Goal: Task Accomplishment & Management: Manage account settings

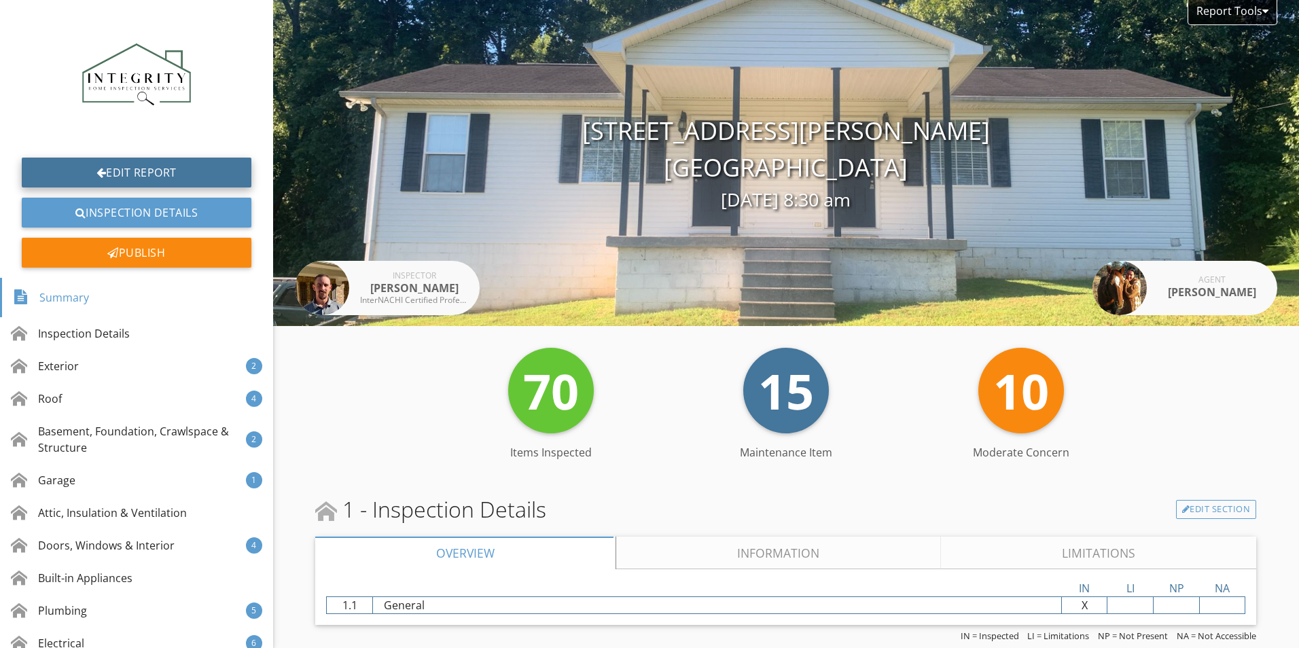
scroll to position [6747, 0]
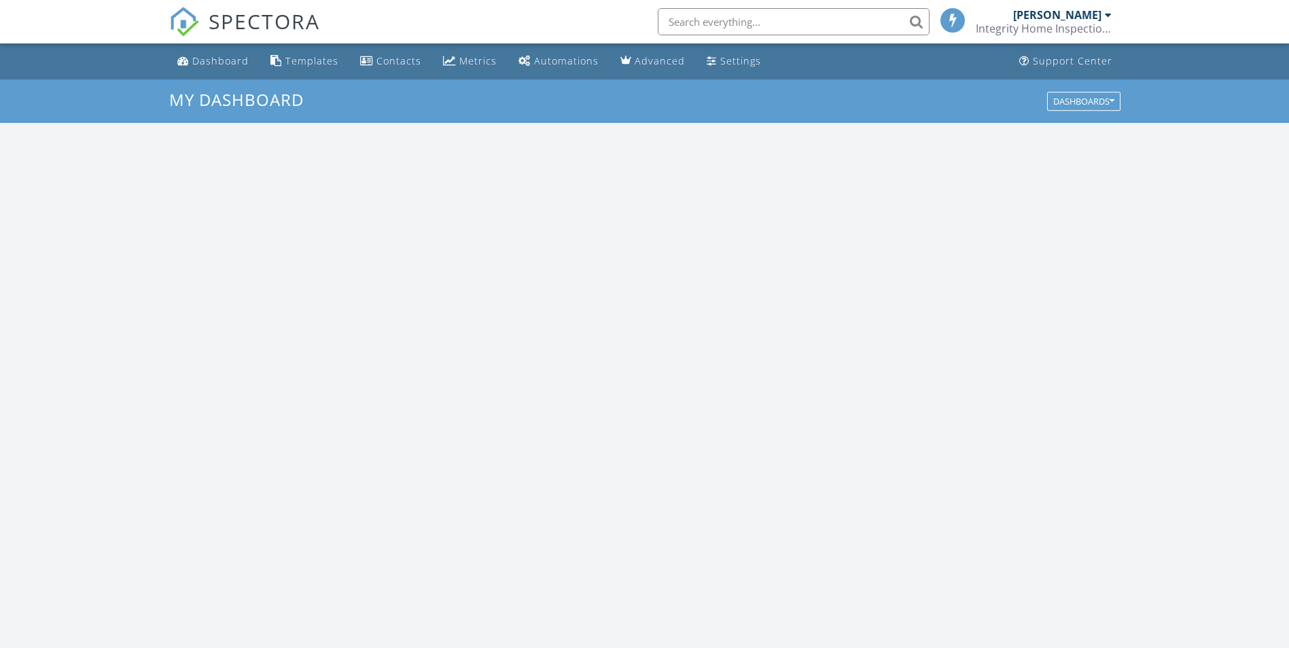
scroll to position [1257, 1310]
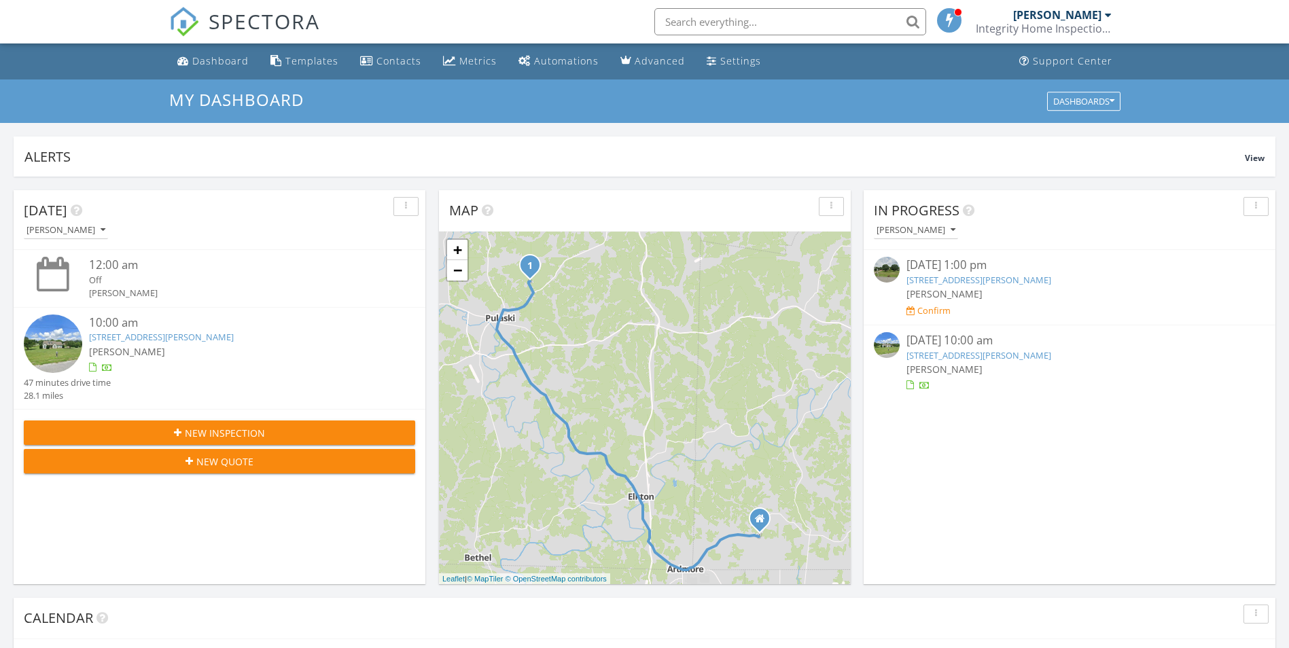
click at [156, 334] on link "101 Paula Pl Ct, Pulaski, TN 38478" at bounding box center [161, 337] width 145 height 12
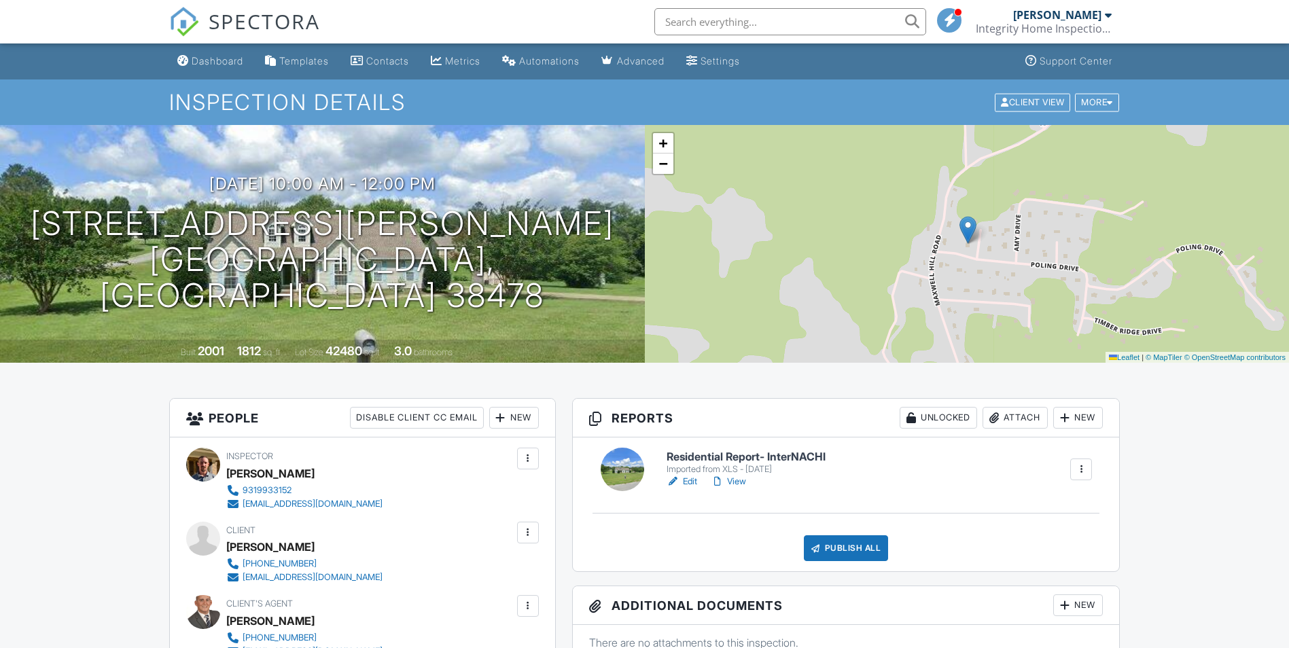
click at [690, 482] on link "Edit" at bounding box center [681, 482] width 31 height 14
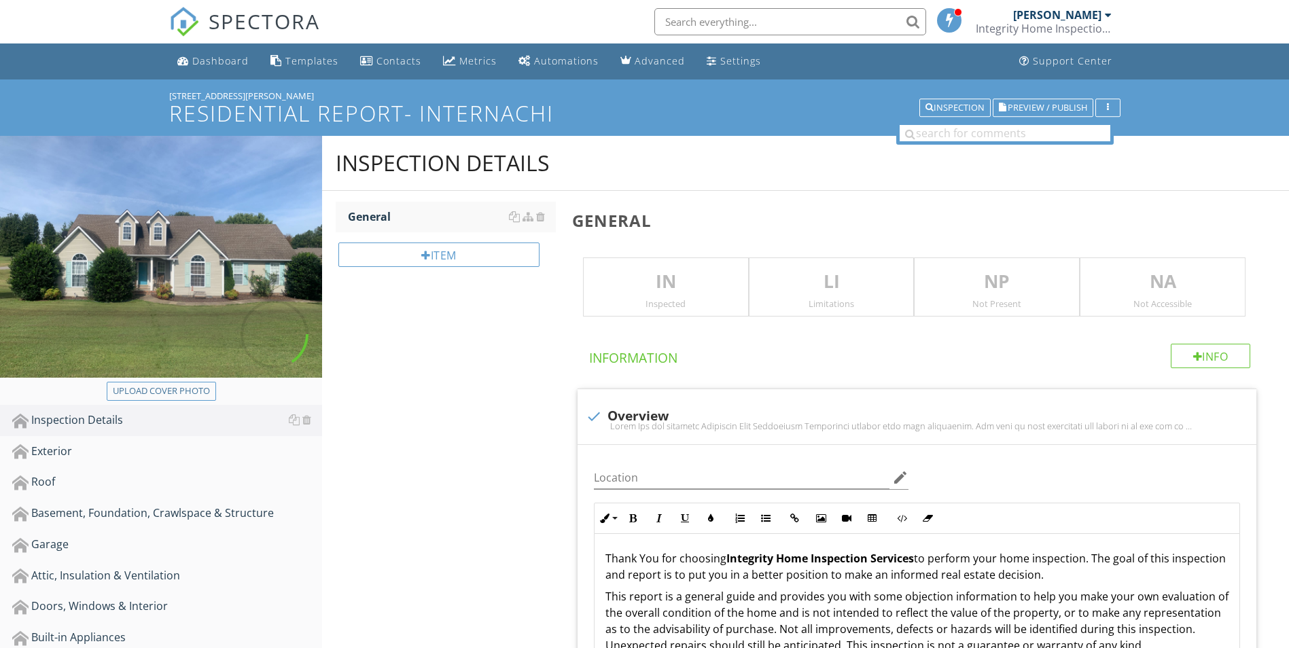
click at [649, 287] on p "IN" at bounding box center [666, 281] width 164 height 27
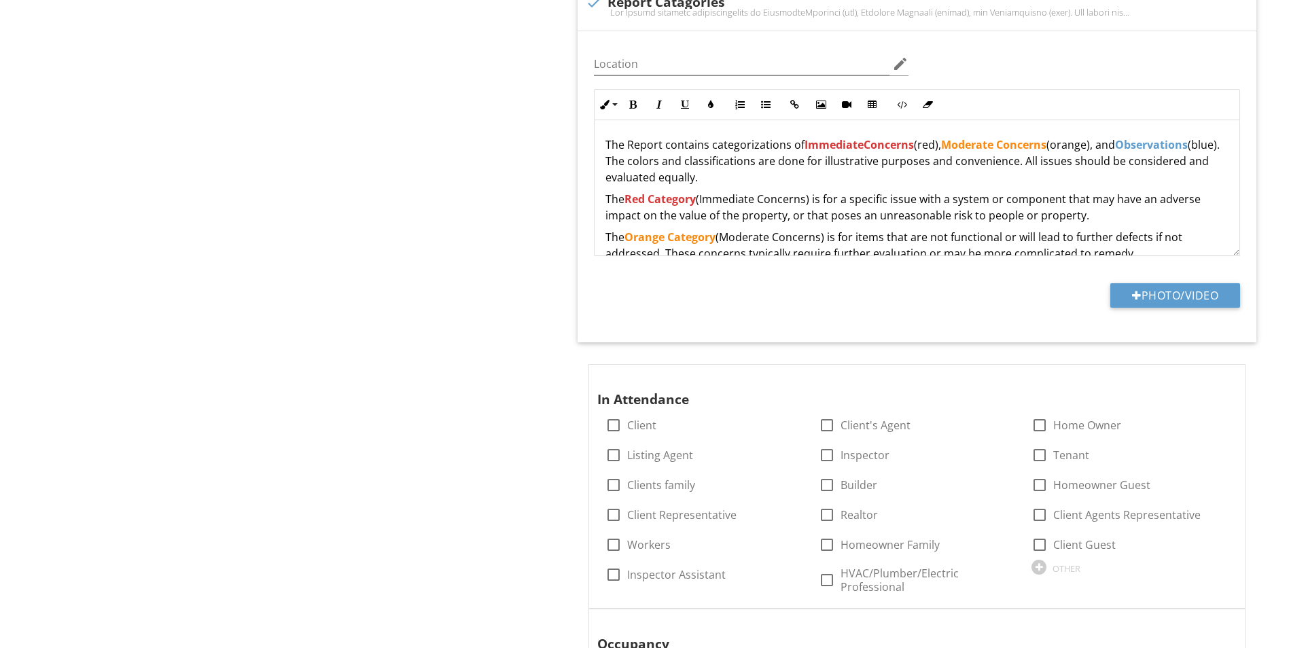
scroll to position [883, 0]
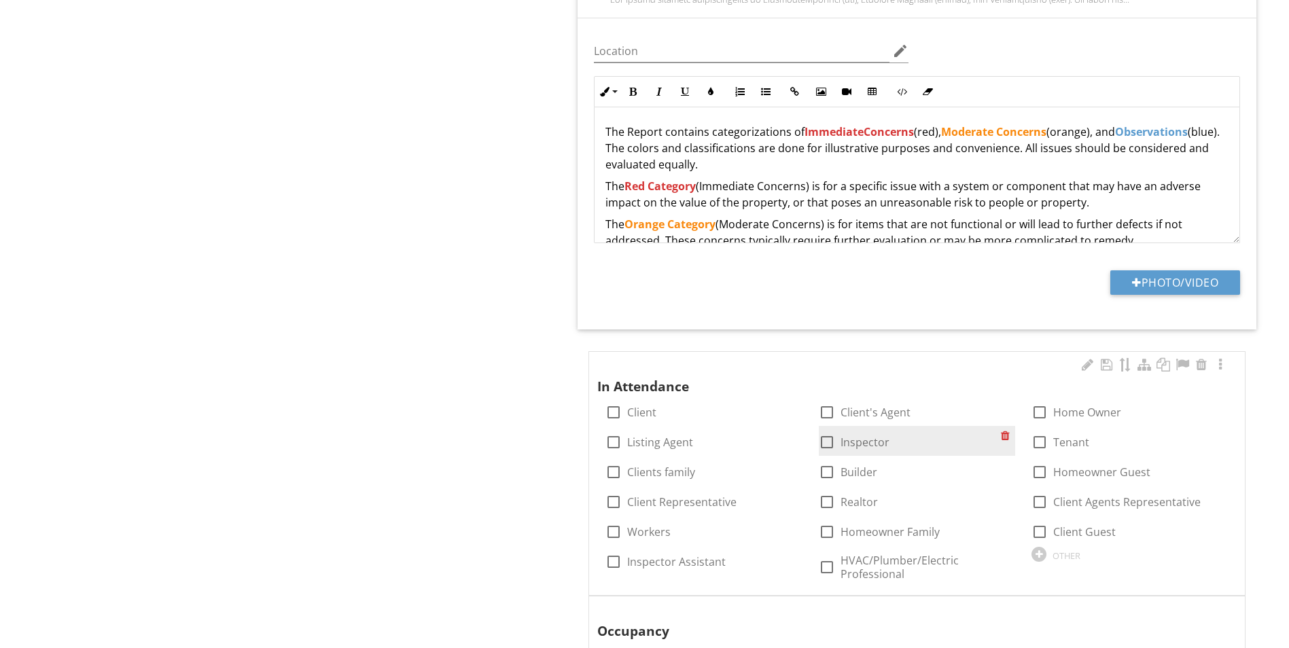
click at [821, 445] on div at bounding box center [826, 442] width 23 height 23
checkbox input "true"
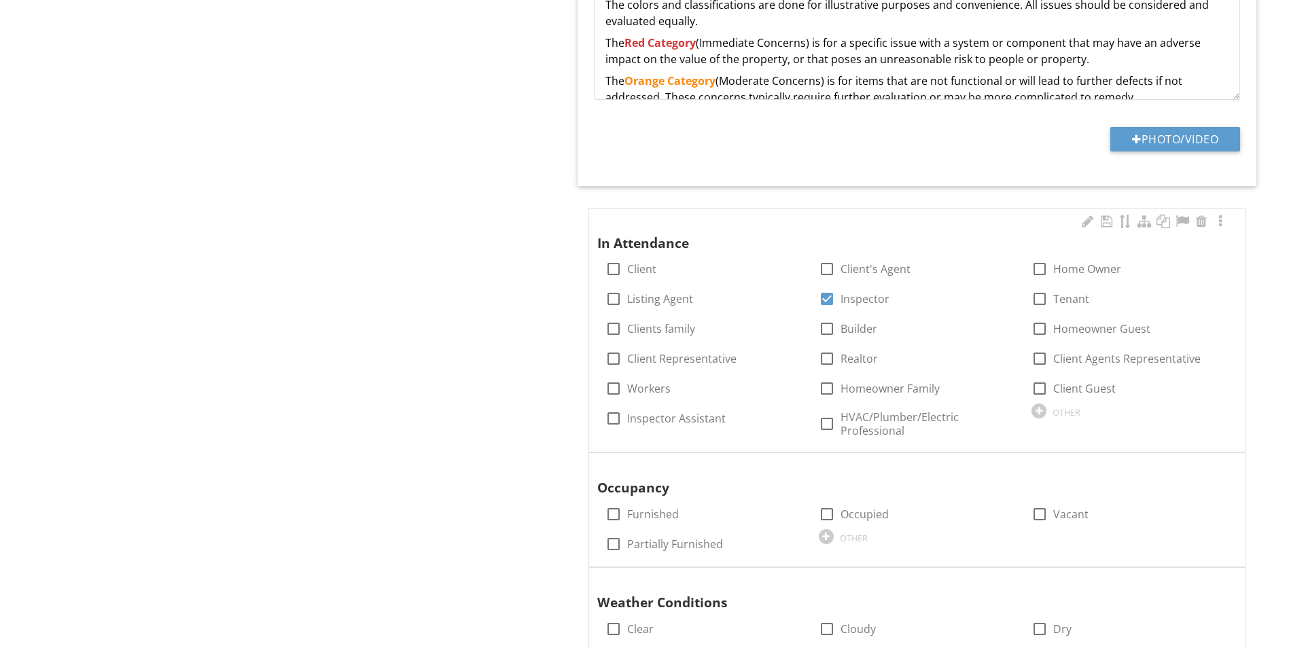
scroll to position [1155, 0]
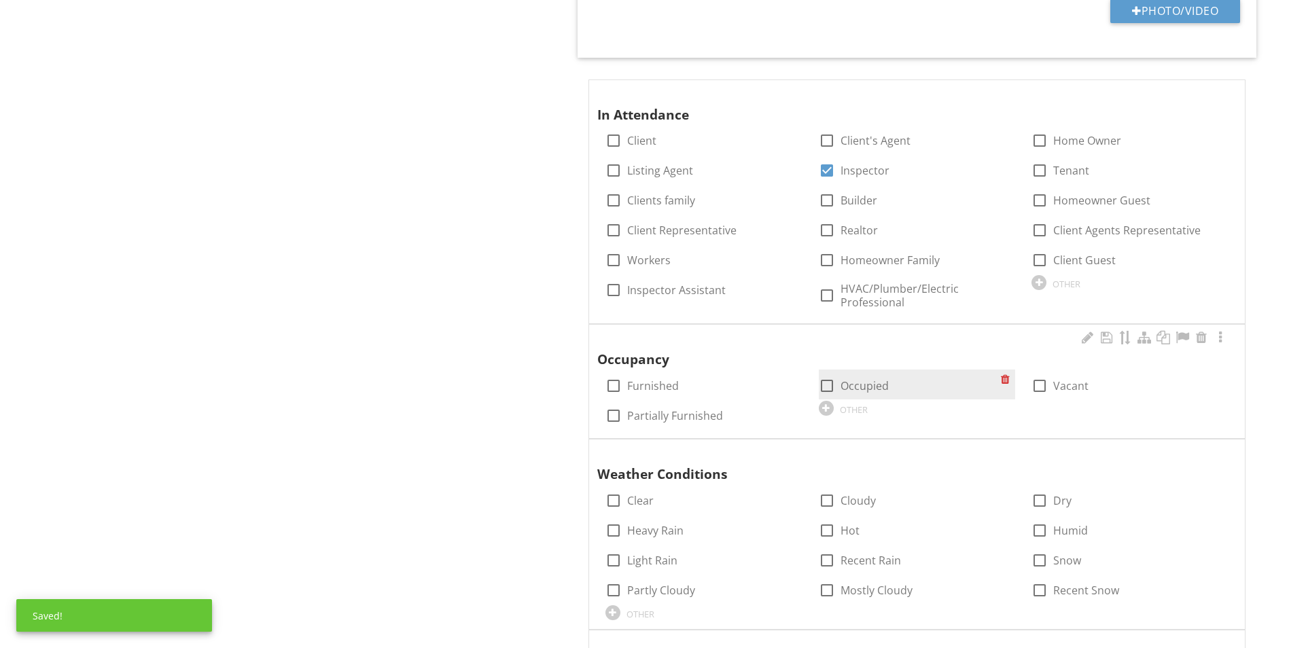
click at [823, 384] on div at bounding box center [826, 385] width 23 height 23
checkbox input "true"
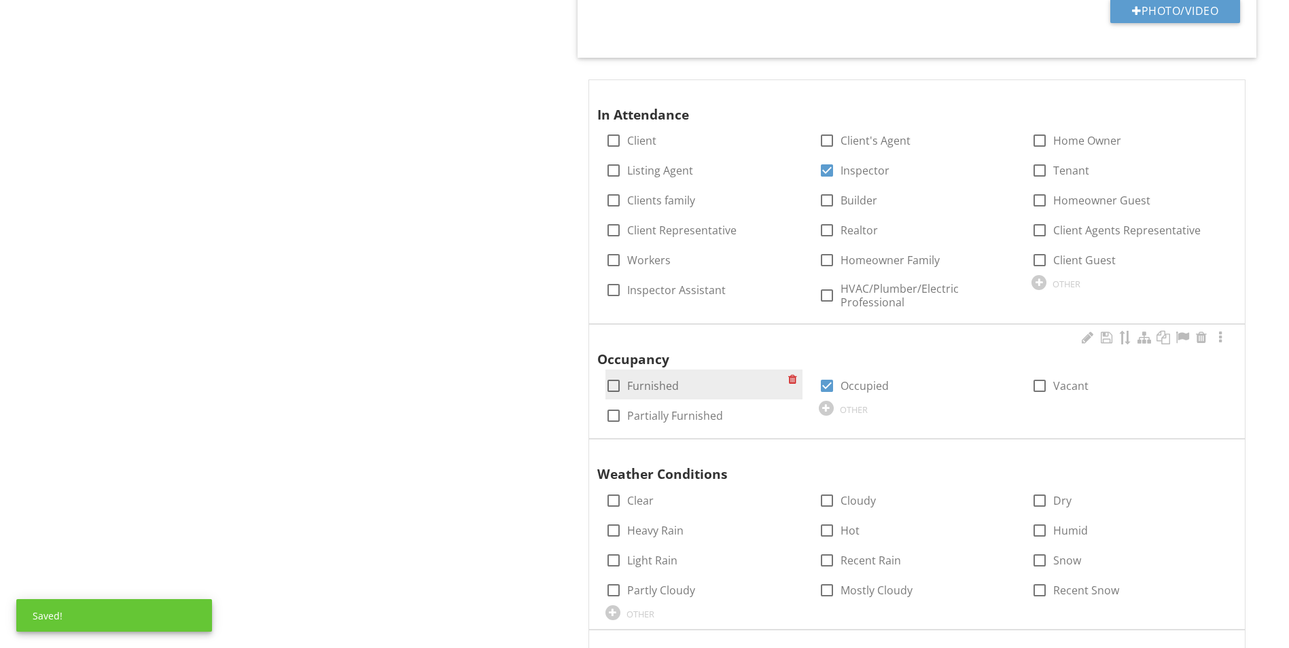
click at [611, 386] on div at bounding box center [613, 385] width 23 height 23
checkbox input "true"
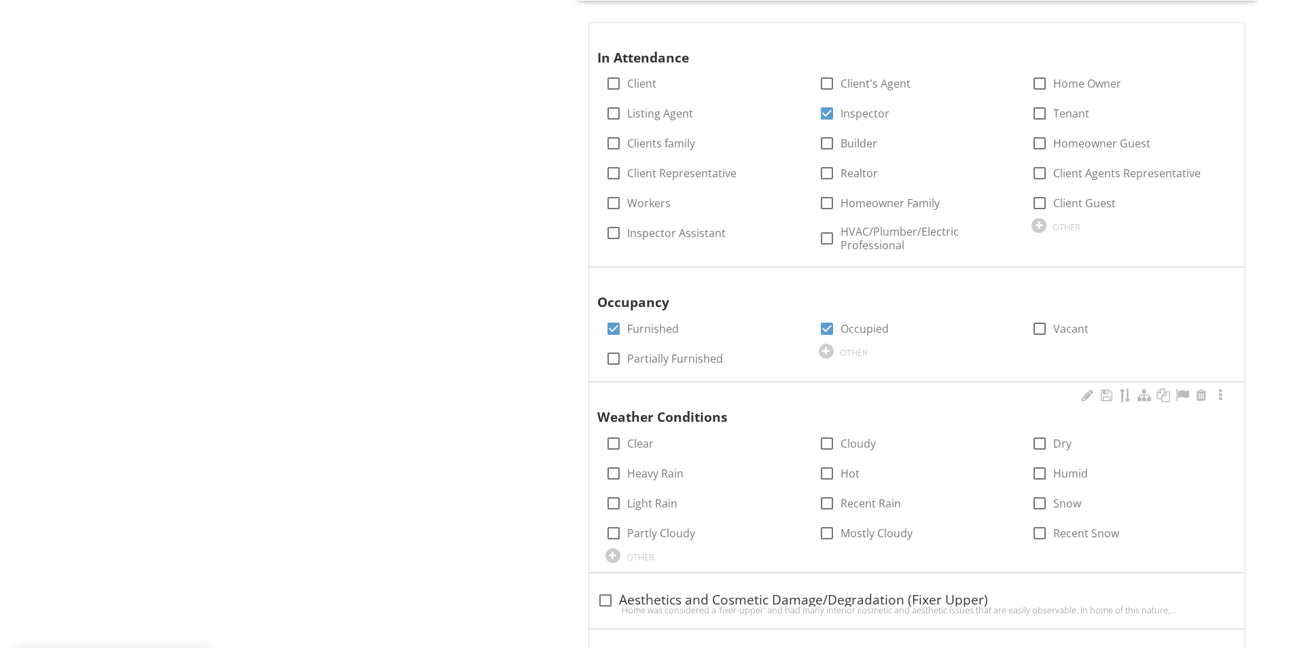
scroll to position [1291, 0]
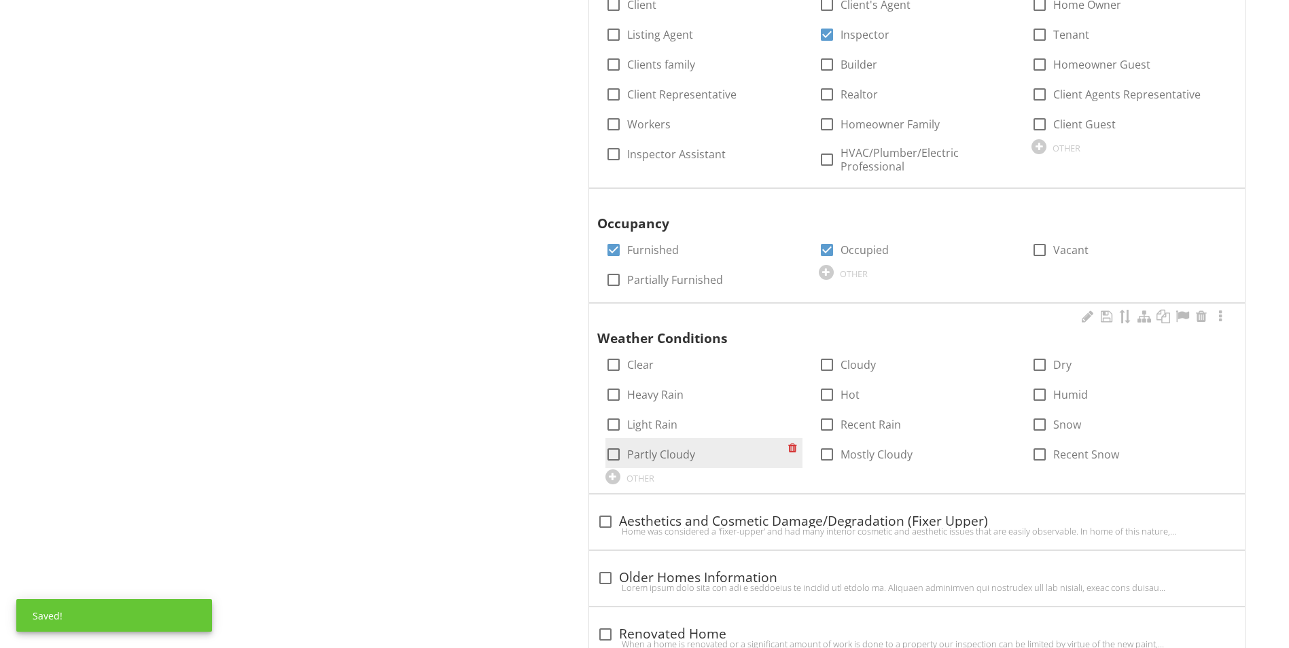
click at [613, 453] on div at bounding box center [613, 454] width 23 height 23
checkbox input "true"
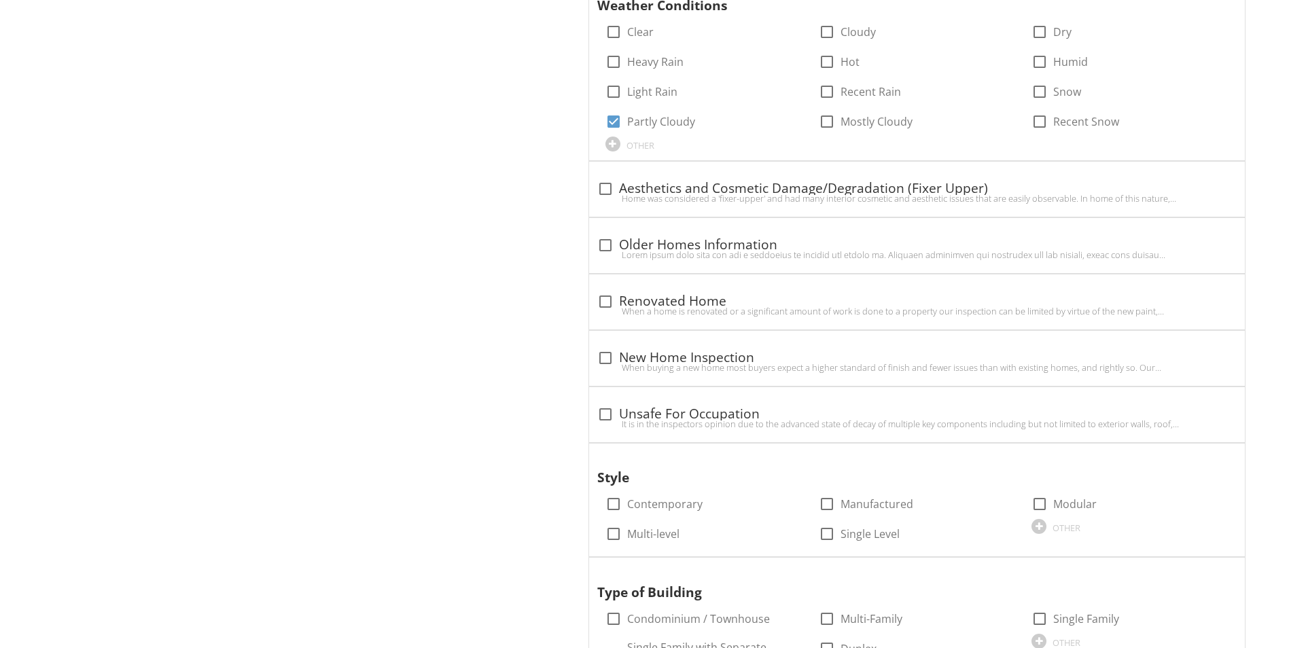
scroll to position [1698, 0]
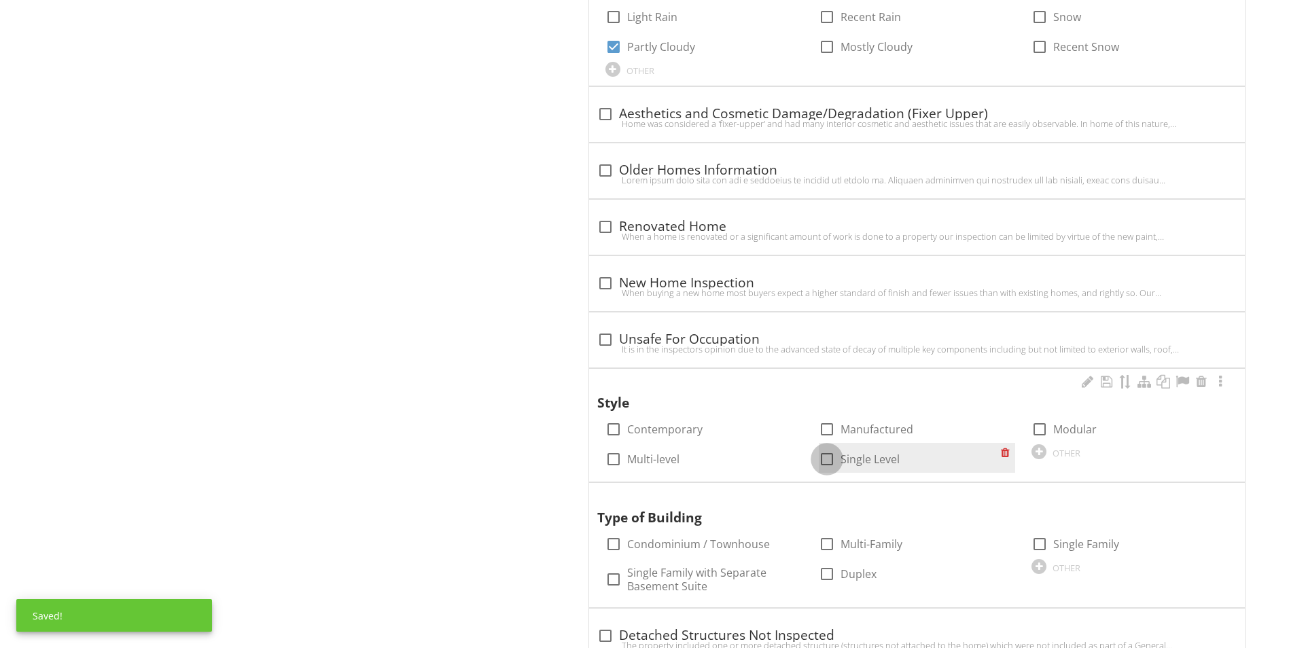
click at [831, 456] on div at bounding box center [826, 459] width 23 height 23
checkbox input "true"
click at [1030, 558] on div "OTHER" at bounding box center [1129, 566] width 213 height 16
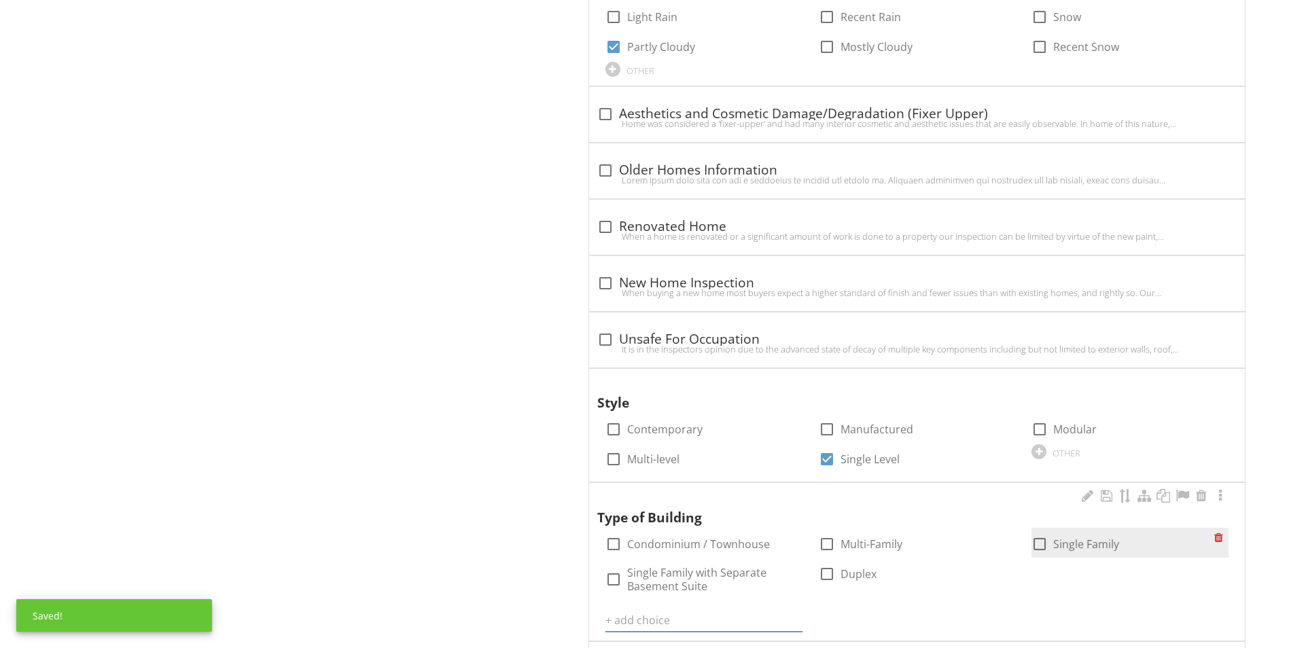
click at [1039, 548] on div at bounding box center [1039, 544] width 23 height 23
checkbox input "true"
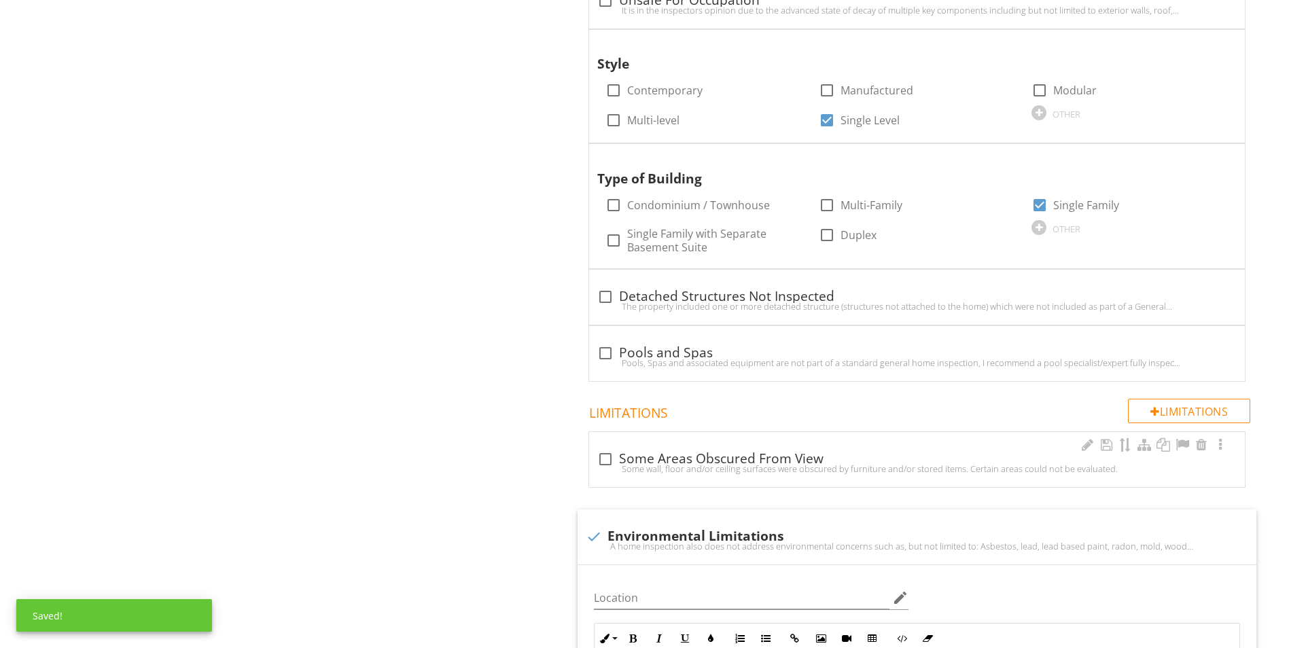
scroll to position [2038, 0]
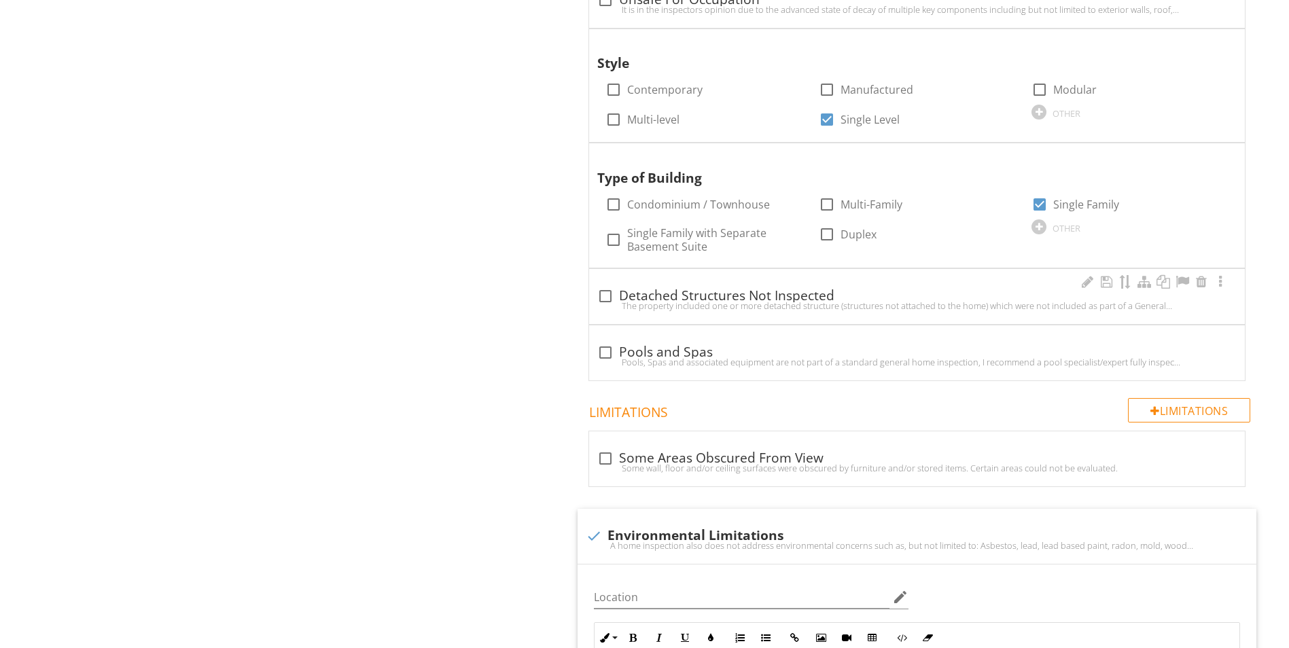
click at [603, 304] on div "The property included one or more detached structure (structures not attached t…" at bounding box center [916, 305] width 639 height 11
checkbox input "true"
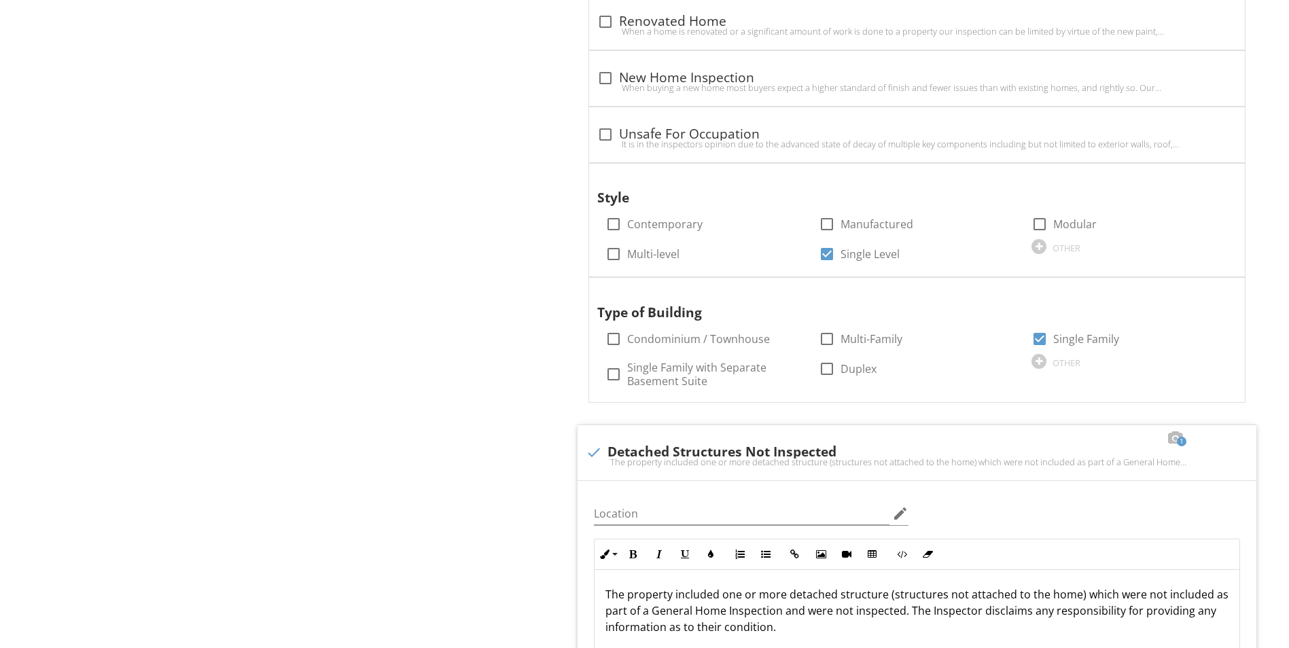
scroll to position [1902, 0]
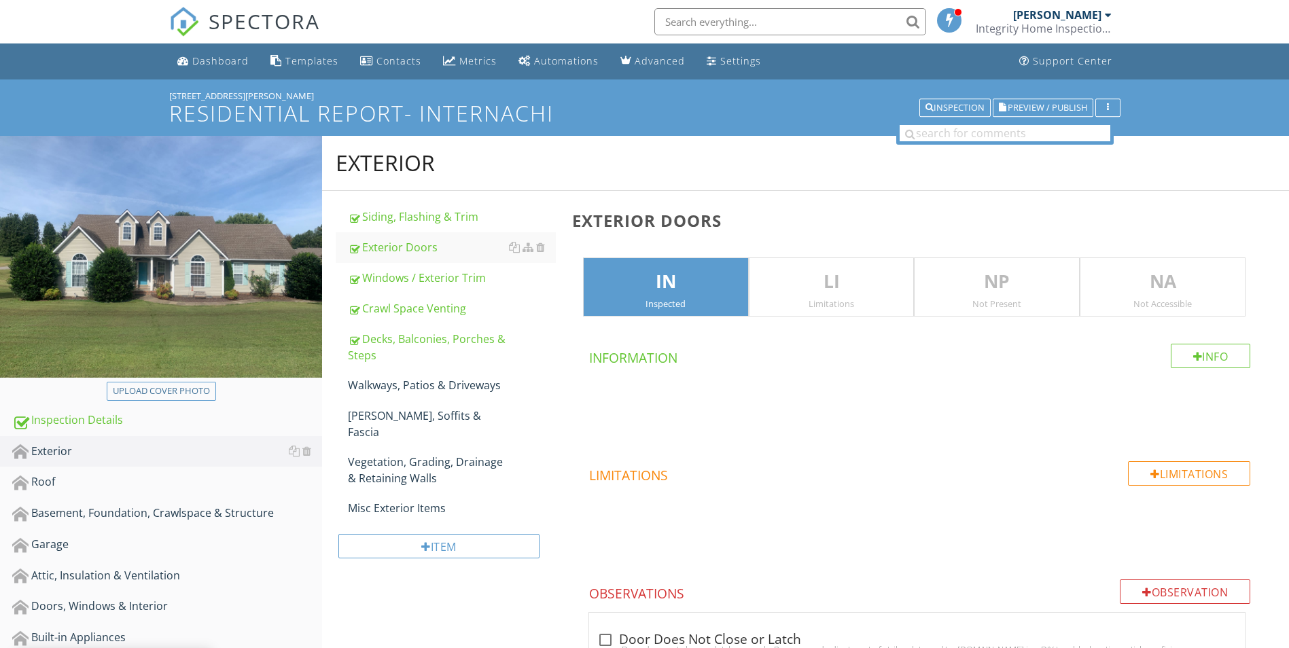
scroll to position [2686, 0]
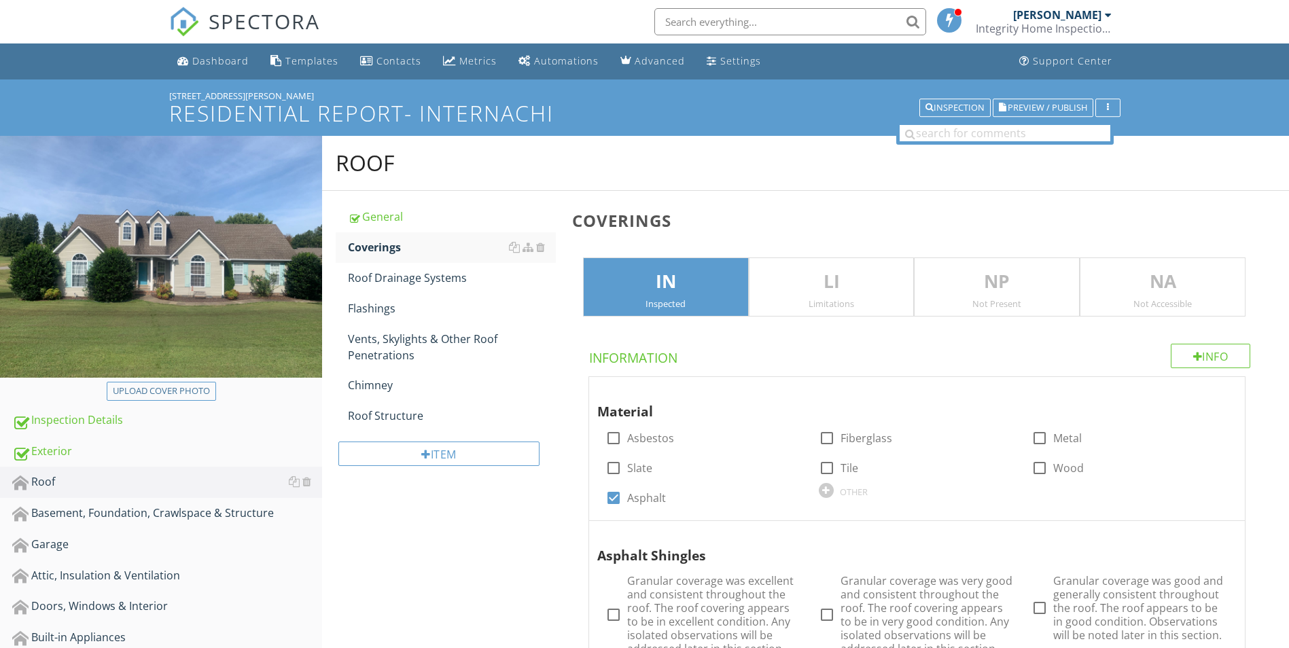
scroll to position [476, 0]
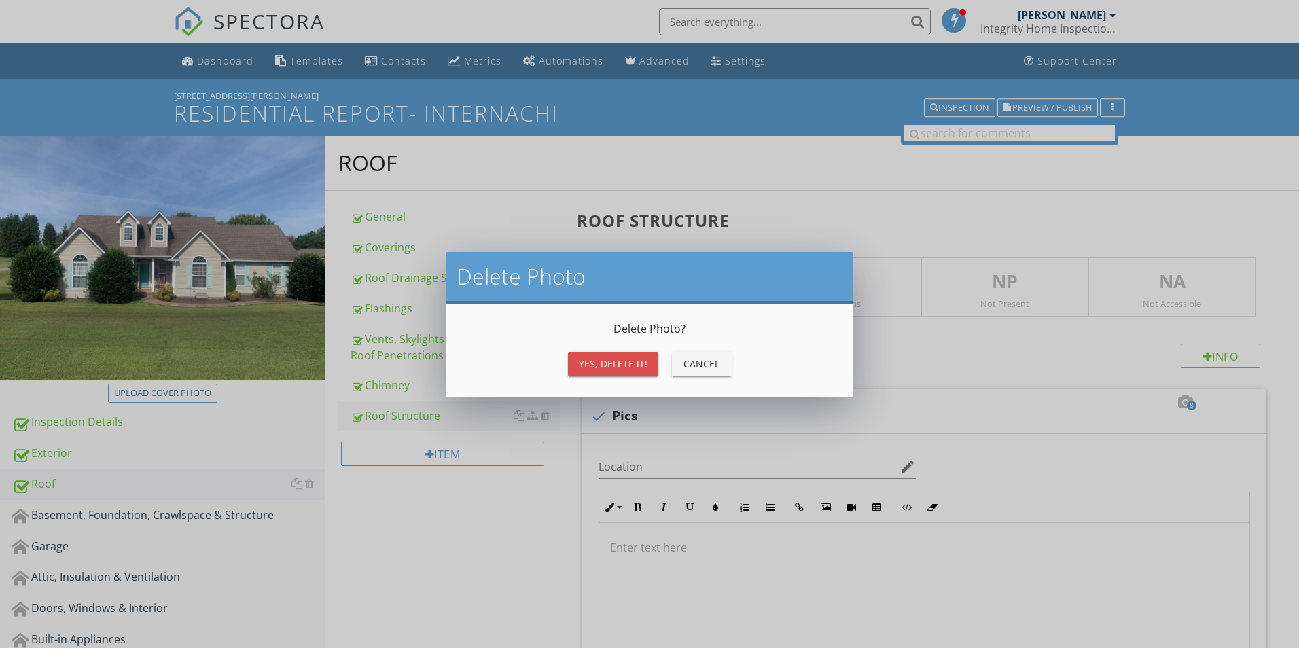
scroll to position [476, 0]
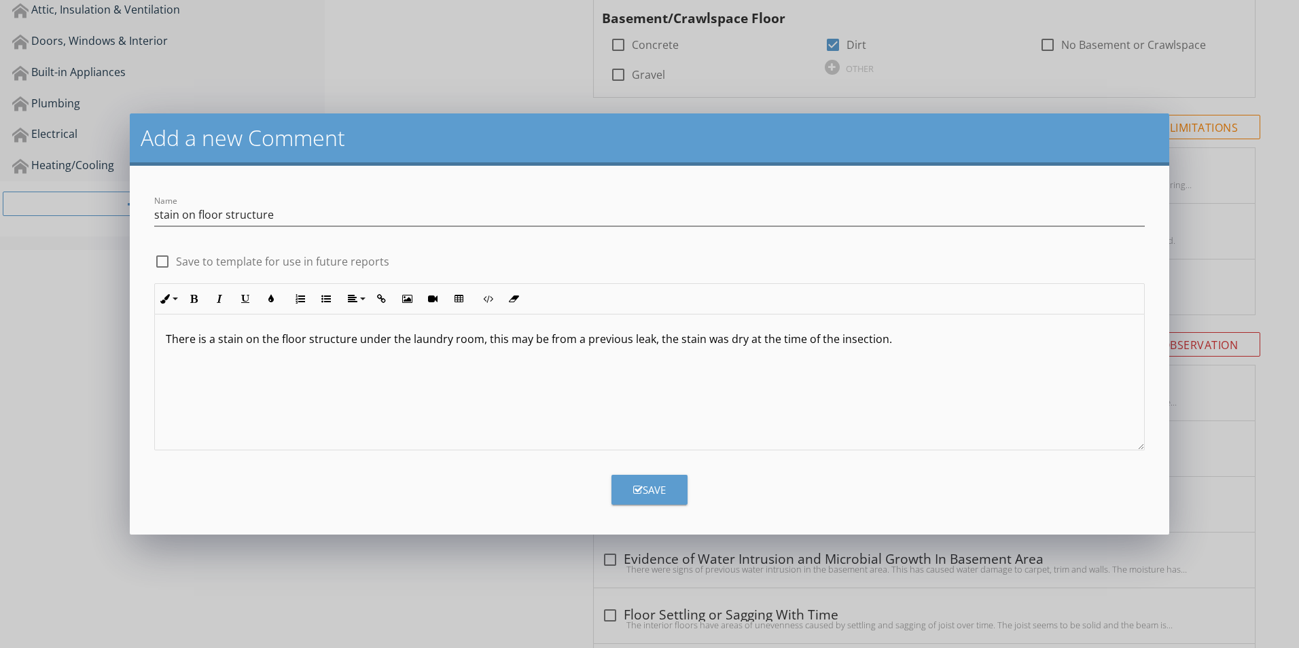
scroll to position [567, 0]
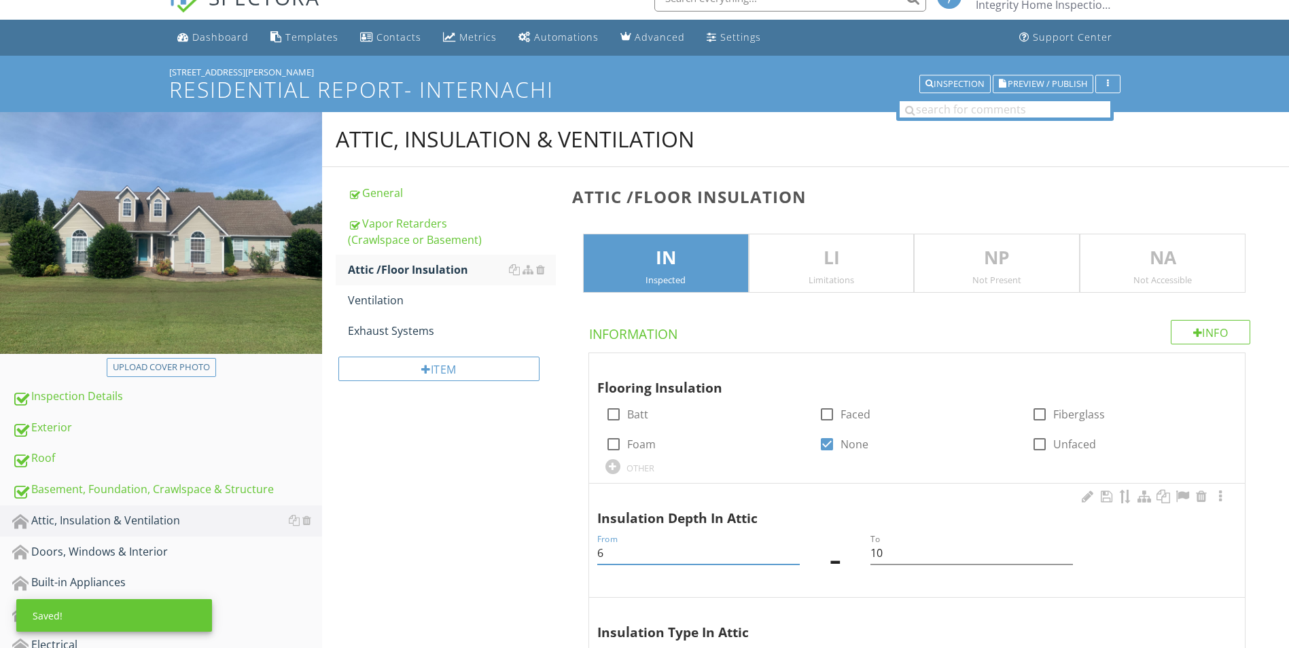
scroll to position [24, 0]
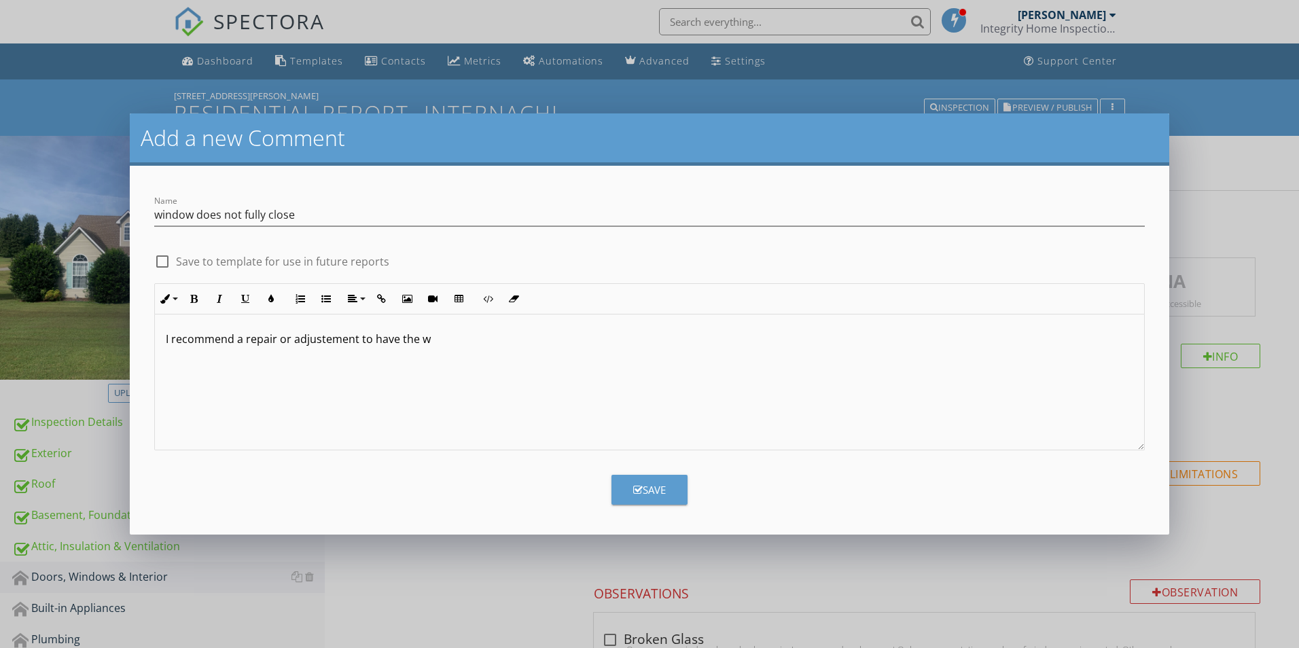
scroll to position [465, 0]
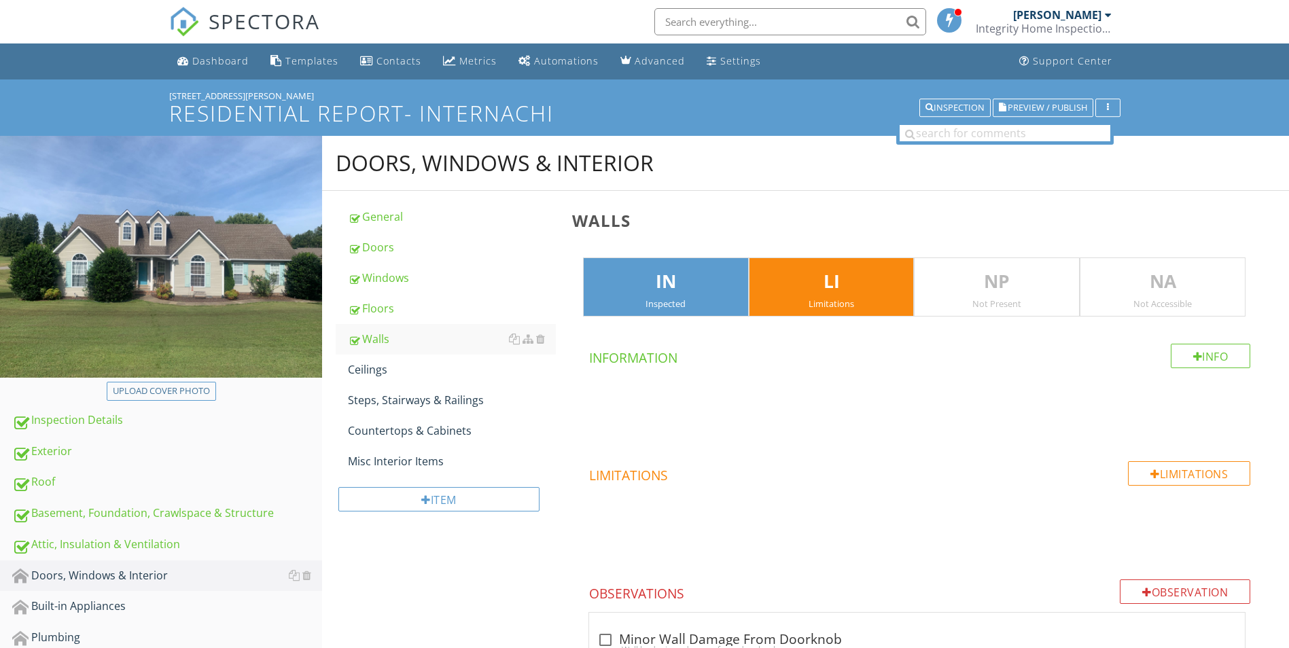
scroll to position [2151, 0]
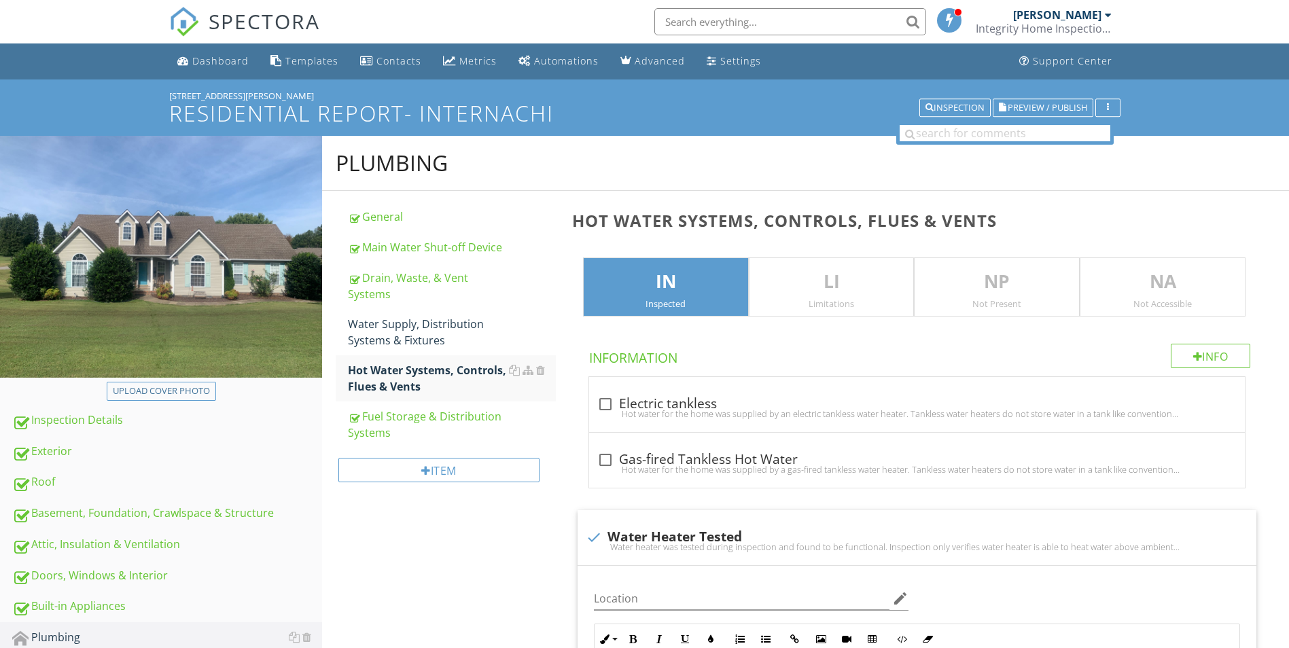
scroll to position [1176, 0]
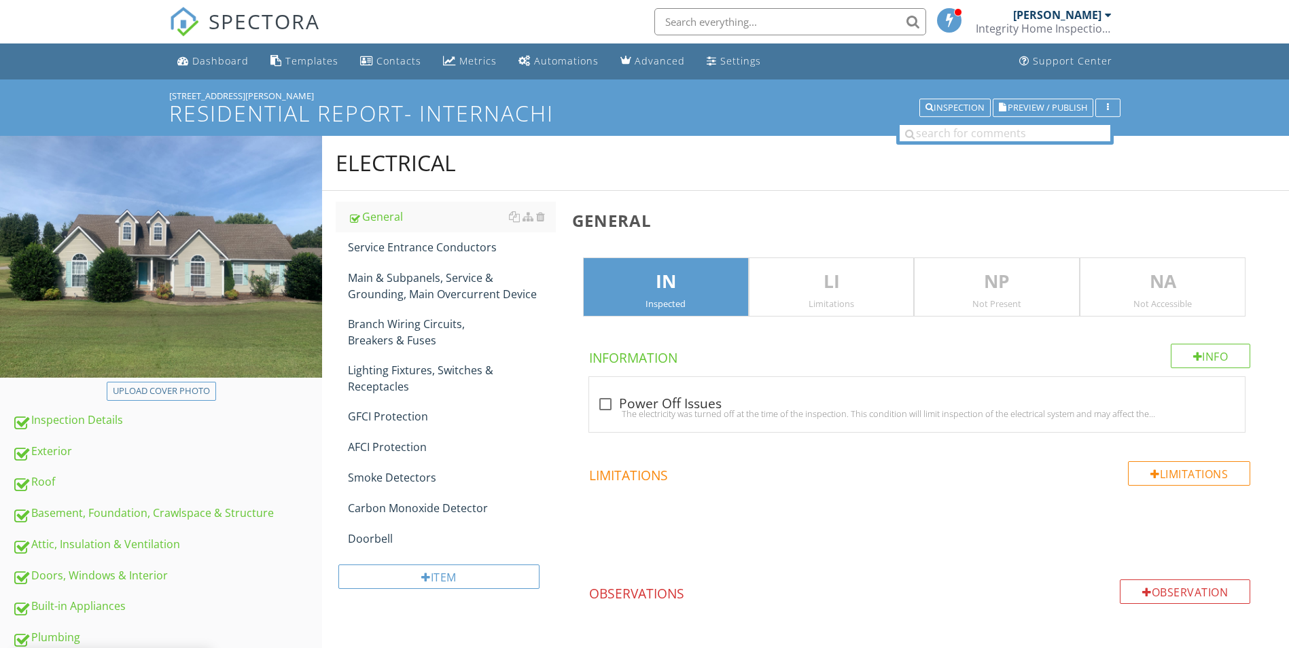
scroll to position [136, 0]
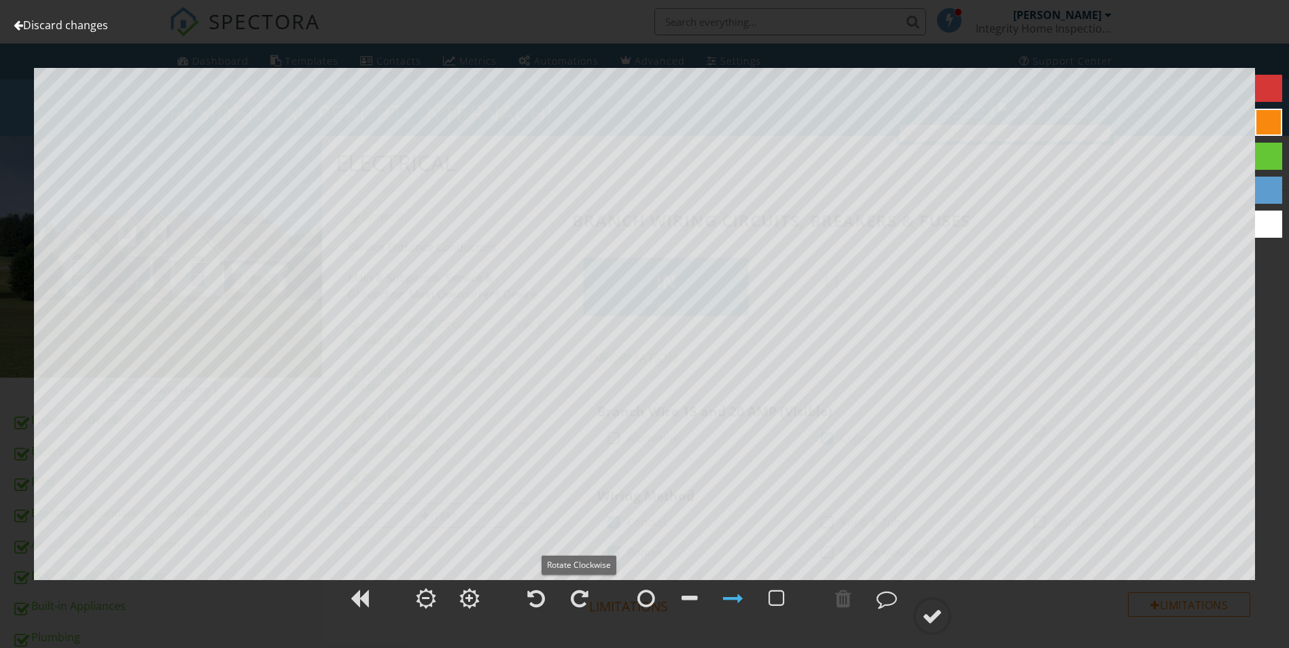
scroll to position [1918, 0]
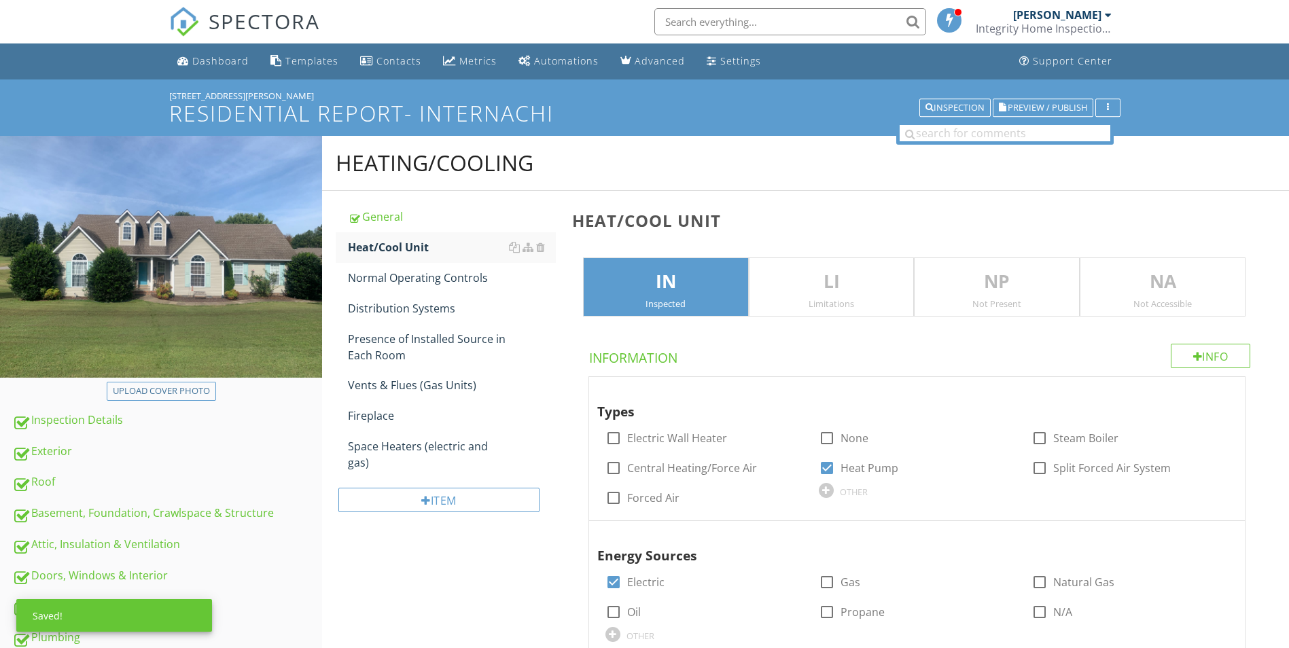
type input "10/2"
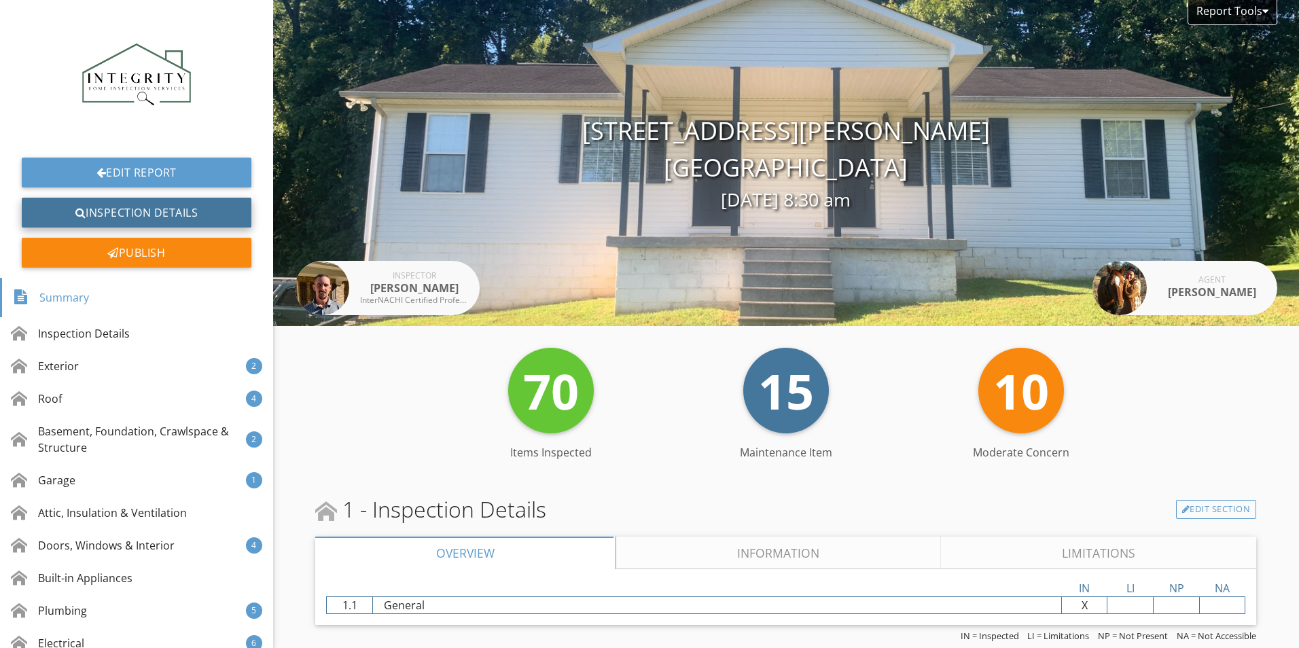
scroll to position [6747, 0]
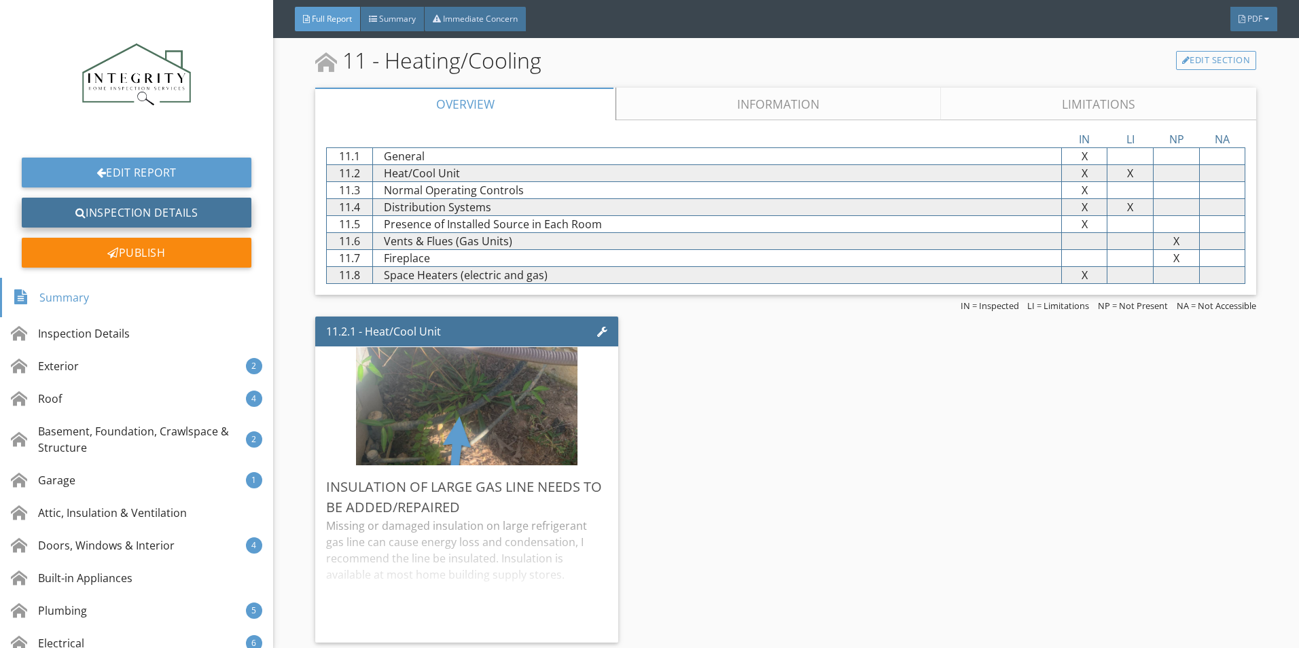
click at [154, 213] on link "Inspection Details" at bounding box center [137, 213] width 230 height 30
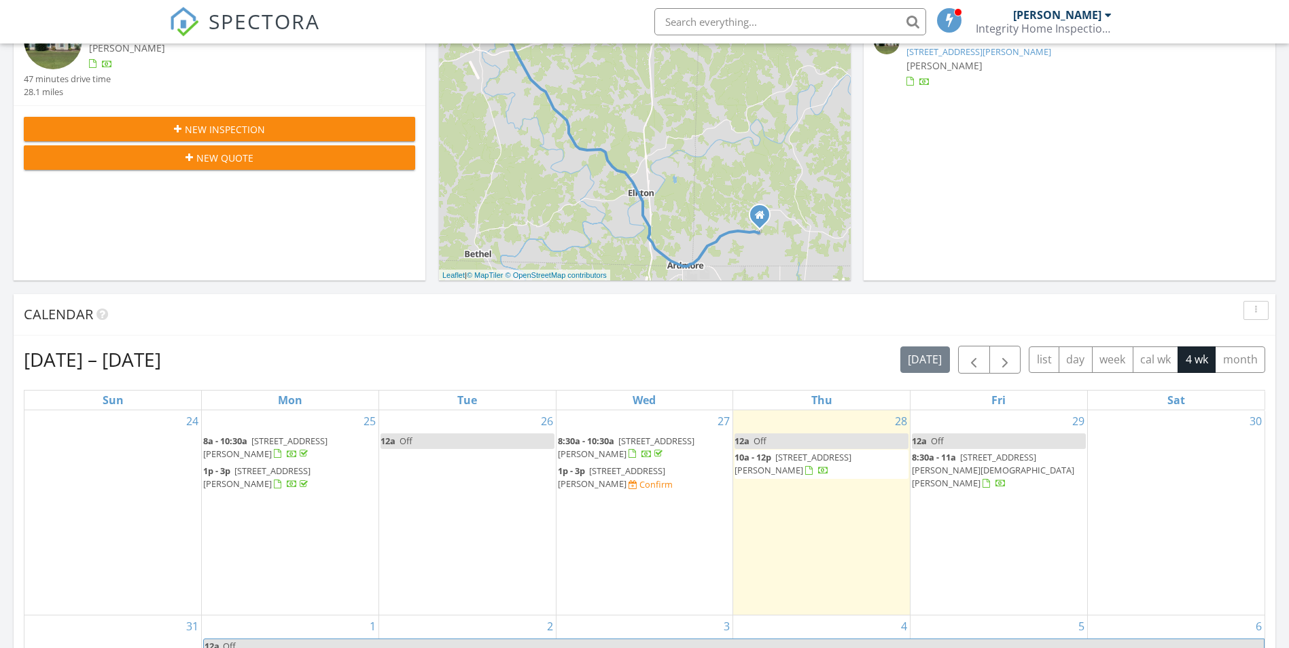
scroll to position [340, 0]
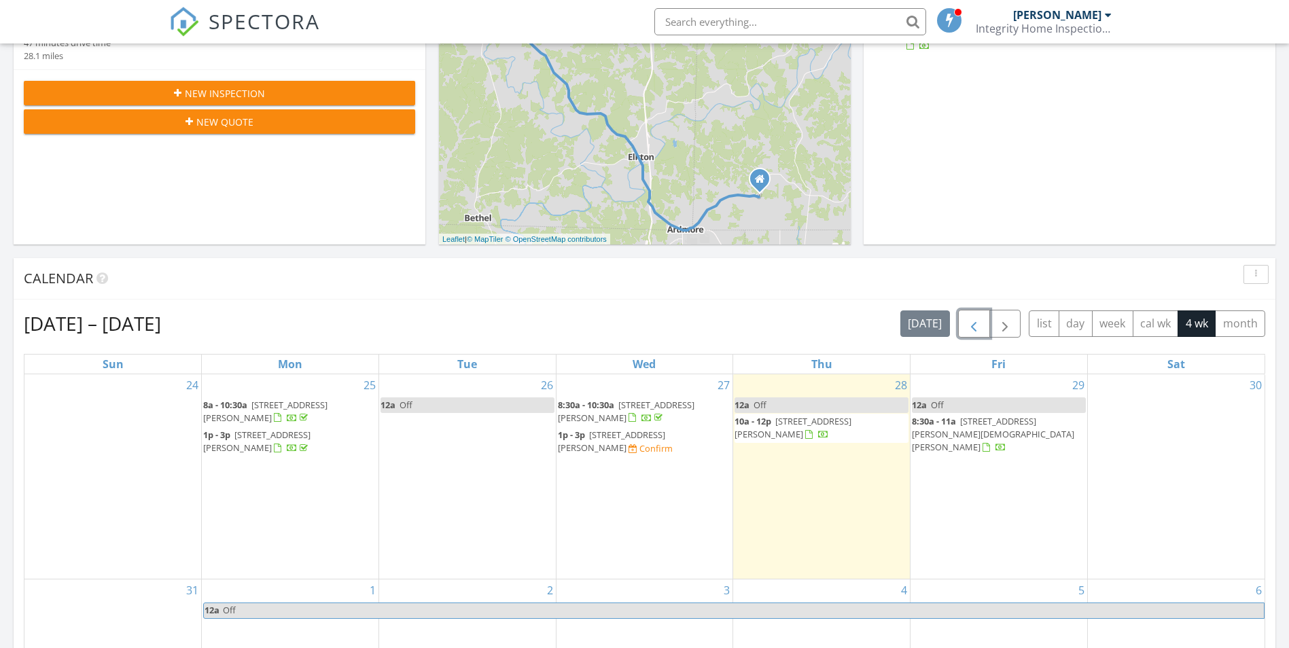
click at [971, 317] on span "button" at bounding box center [973, 324] width 16 height 16
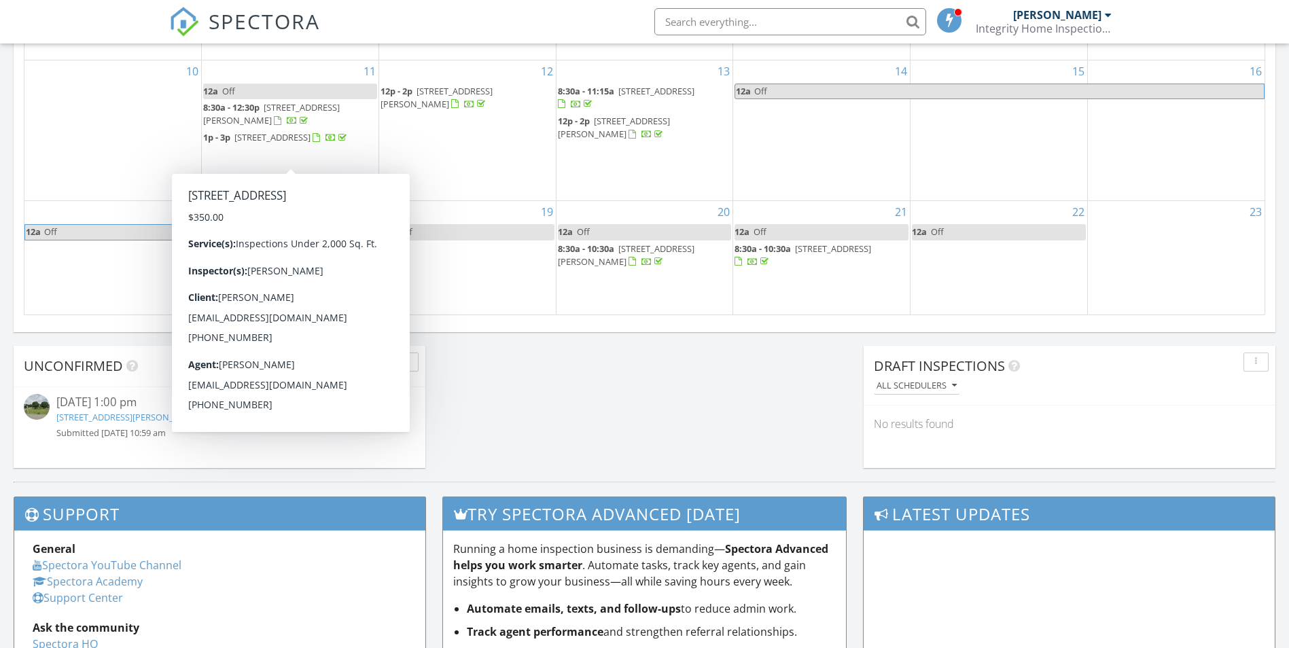
scroll to position [815, 0]
